Goal: Navigation & Orientation: Understand site structure

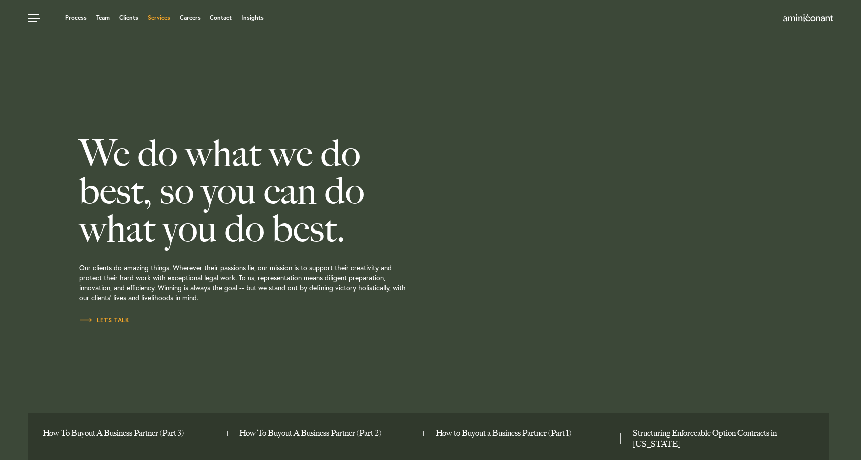
click at [164, 19] on link "Services" at bounding box center [159, 18] width 23 height 6
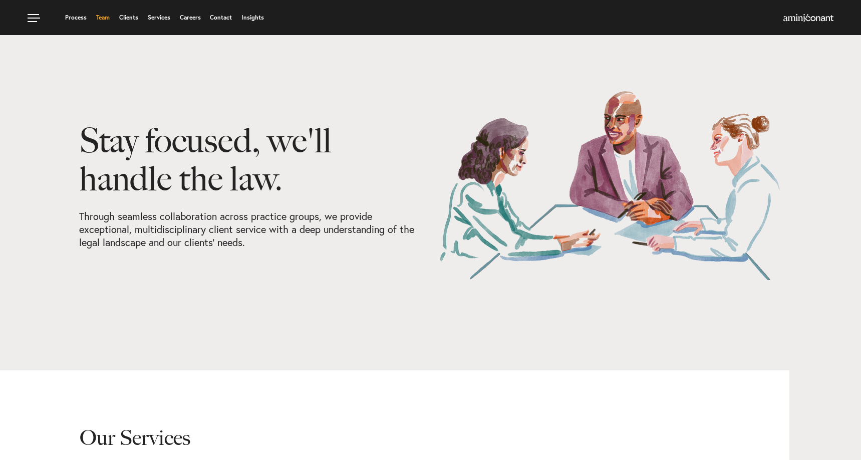
click at [105, 19] on link "Team" at bounding box center [103, 18] width 14 height 6
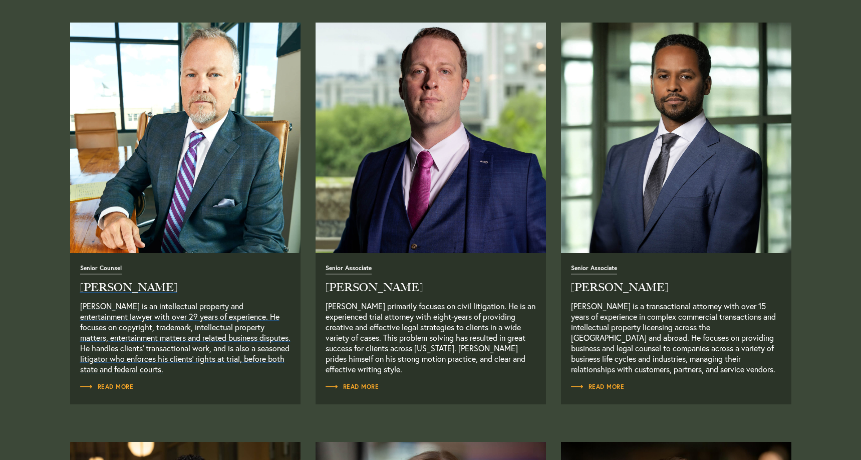
scroll to position [829, 0]
